Goal: Task Accomplishment & Management: Manage account settings

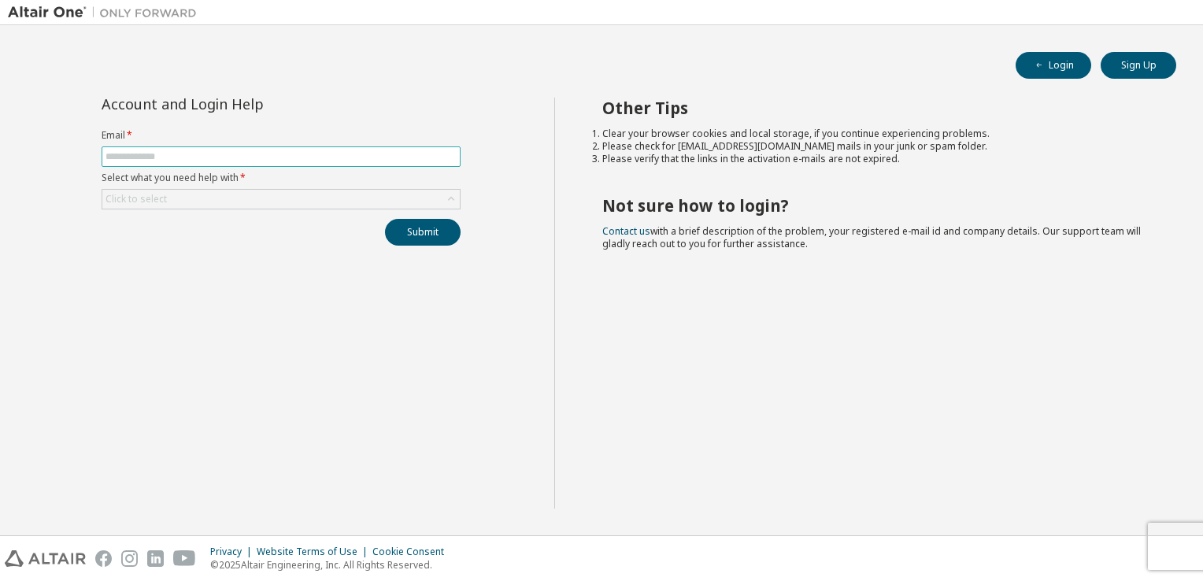
click at [187, 162] on input "text" at bounding box center [280, 156] width 351 height 13
type input "**********"
click at [222, 194] on div "Click to select" at bounding box center [280, 199] width 357 height 19
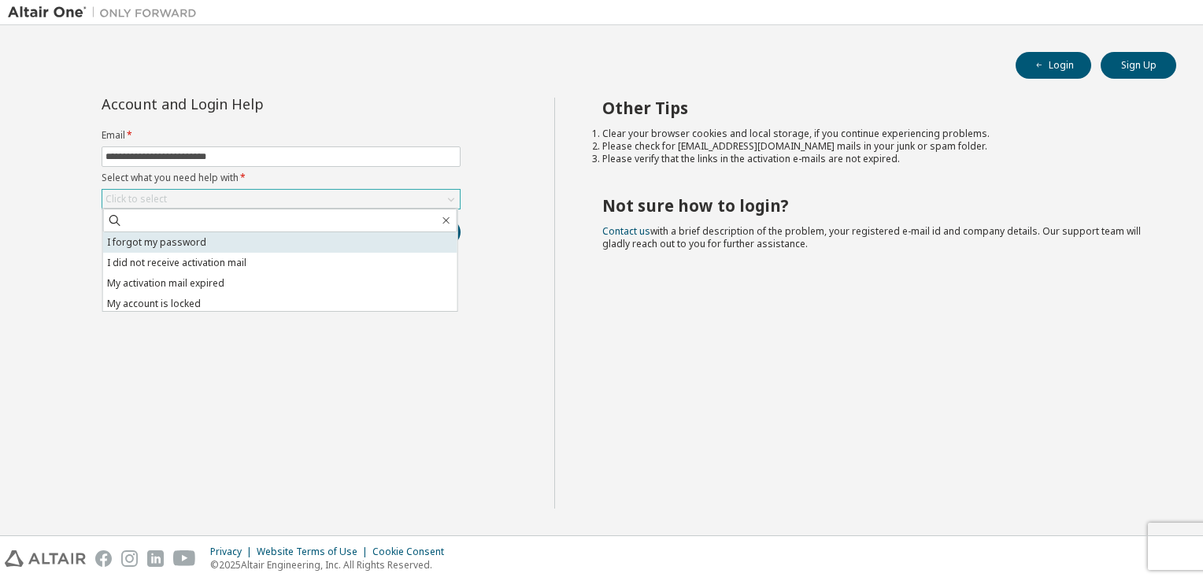
click at [212, 240] on li "I forgot my password" at bounding box center [280, 242] width 354 height 20
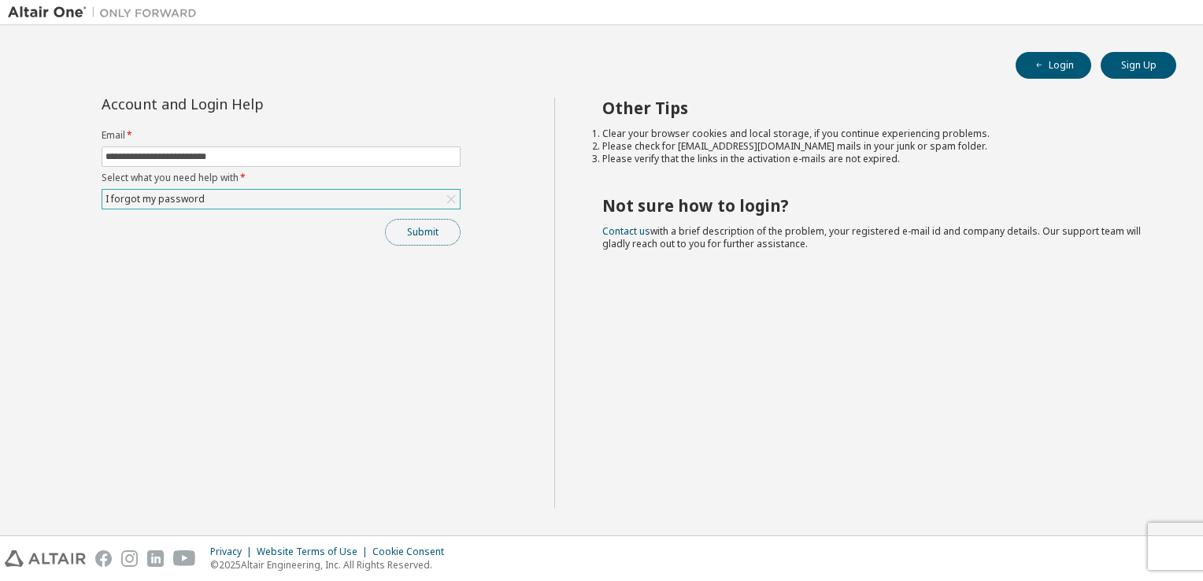
click at [444, 231] on button "Submit" at bounding box center [423, 232] width 76 height 27
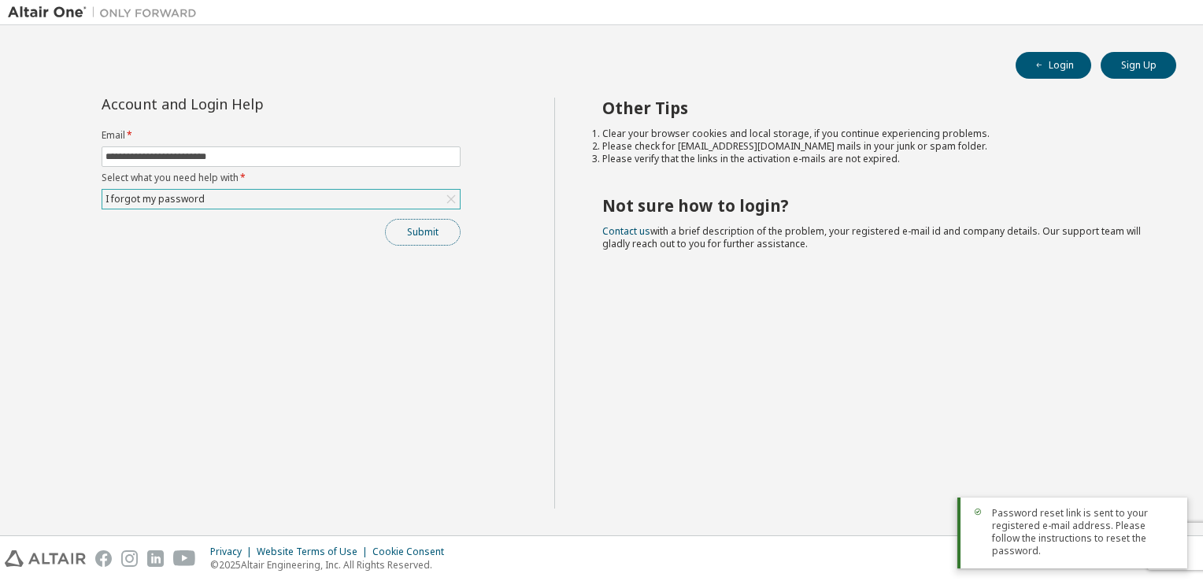
click at [434, 233] on button "Submit" at bounding box center [423, 232] width 76 height 27
